Goal: Information Seeking & Learning: Learn about a topic

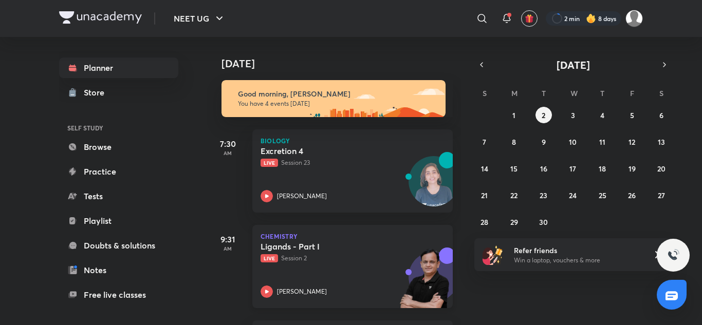
click at [326, 251] on h5 "Ligands - Part I" at bounding box center [325, 247] width 128 height 10
